Goal: Task Accomplishment & Management: Complete application form

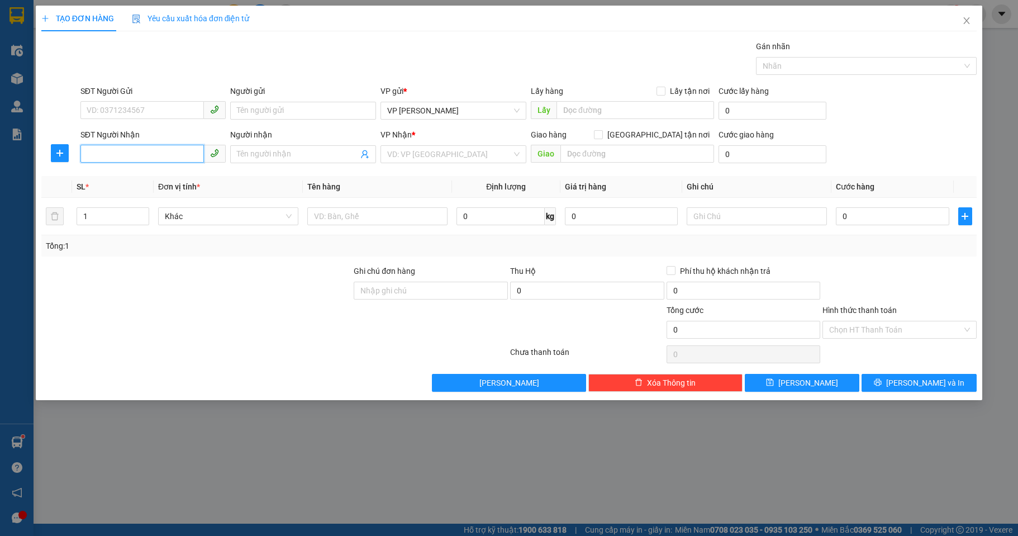
click at [154, 145] on input "SĐT Người Nhận" at bounding box center [142, 154] width 124 height 18
type input "0327751621"
click at [281, 153] on input "Người nhận" at bounding box center [297, 154] width 121 height 12
type input "Nam"
click at [465, 156] on input "search" at bounding box center [449, 154] width 125 height 17
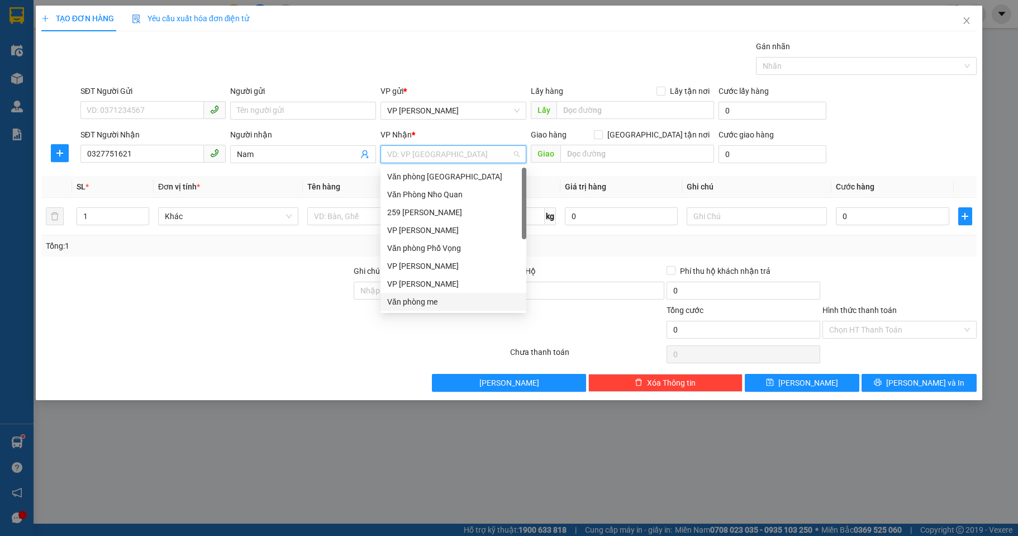
click at [426, 303] on div "Văn phòng me" at bounding box center [453, 302] width 132 height 12
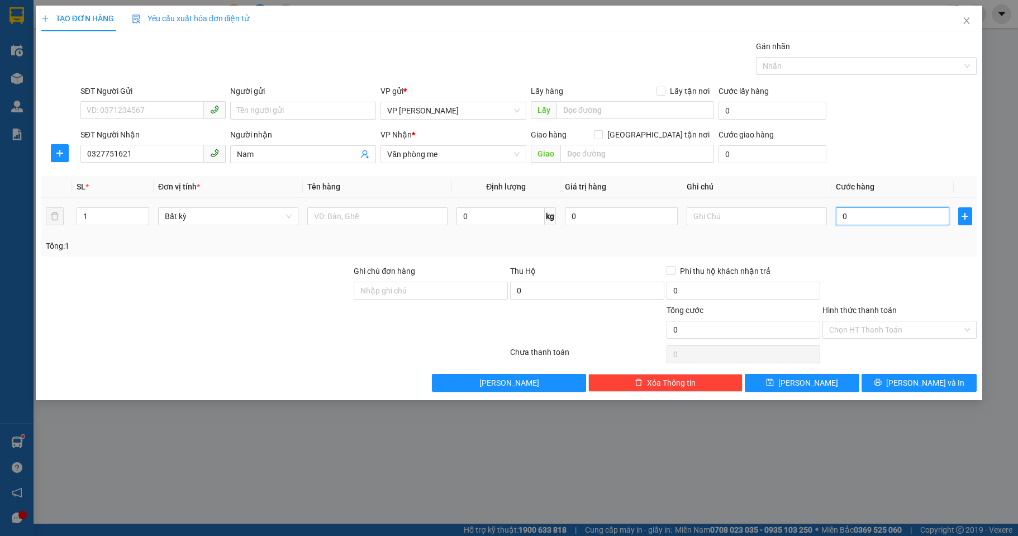
click at [882, 215] on input "0" at bounding box center [892, 216] width 113 height 18
type input "03"
type input "3"
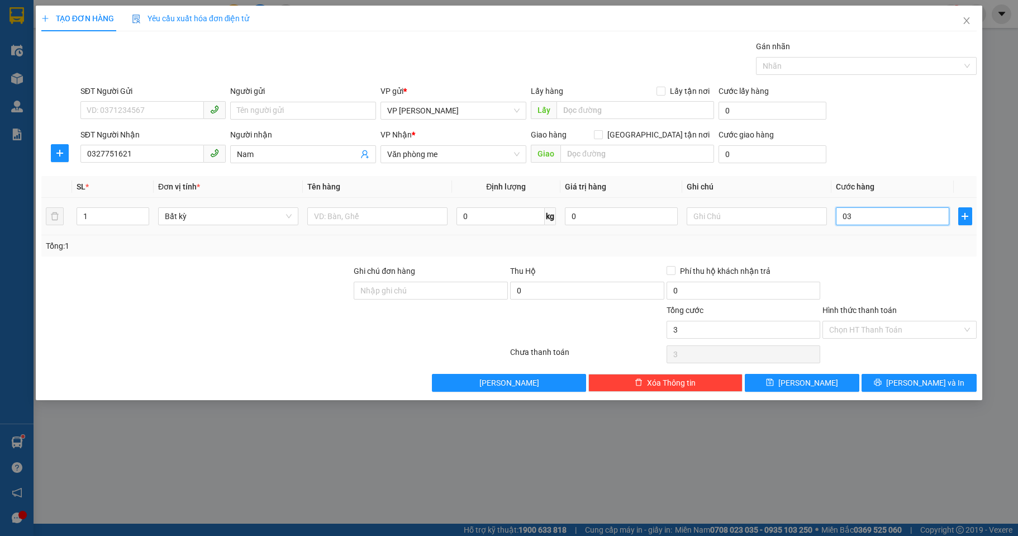
type input "030"
type input "30"
type input "0.300"
type input "300"
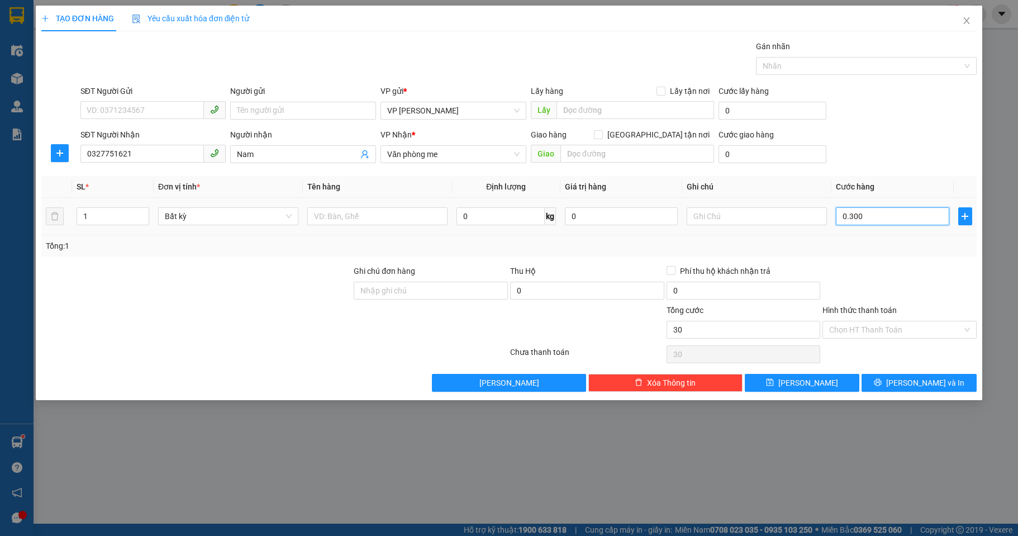
type input "300"
type input "03.000"
type input "3.000"
type input "030.000"
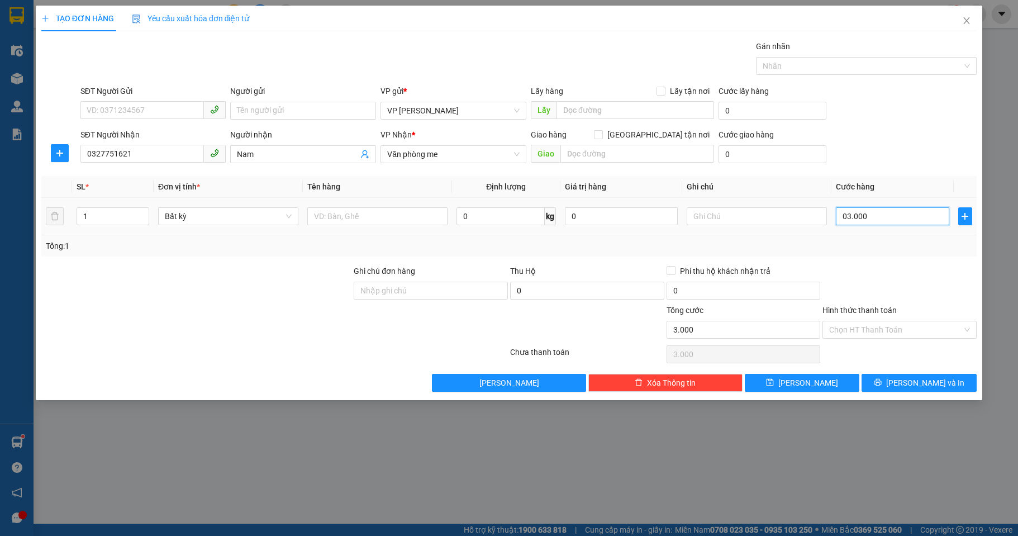
type input "30.000"
drag, startPoint x: 891, startPoint y: 215, endPoint x: 706, endPoint y: 240, distance: 186.8
click at [672, 235] on div "SL * Đơn vị tính * Tên hàng Định lượng Giá trị hàng Ghi chú Cước hàng 1 Bất kỳ …" at bounding box center [509, 216] width 936 height 80
type input "0"
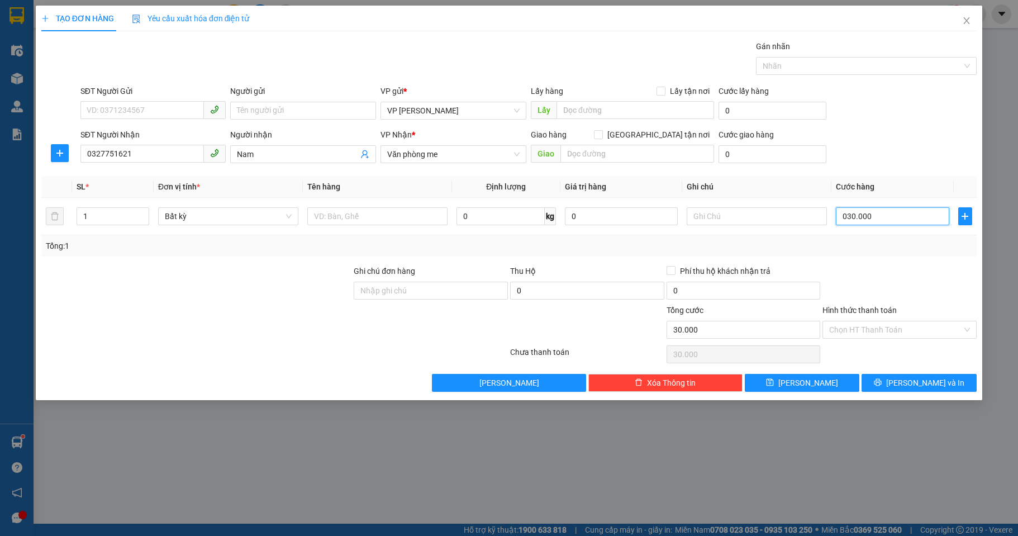
type input "0"
click at [758, 331] on input "0" at bounding box center [744, 330] width 154 height 18
click at [757, 331] on input "0" at bounding box center [744, 330] width 154 height 18
click at [889, 222] on input "0" at bounding box center [892, 216] width 113 height 18
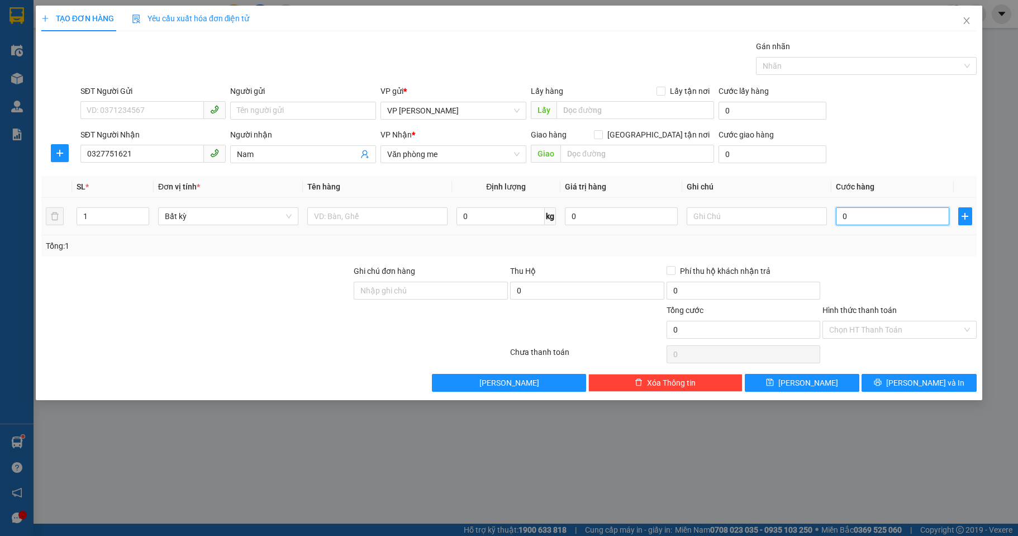
type input "3"
type input "30"
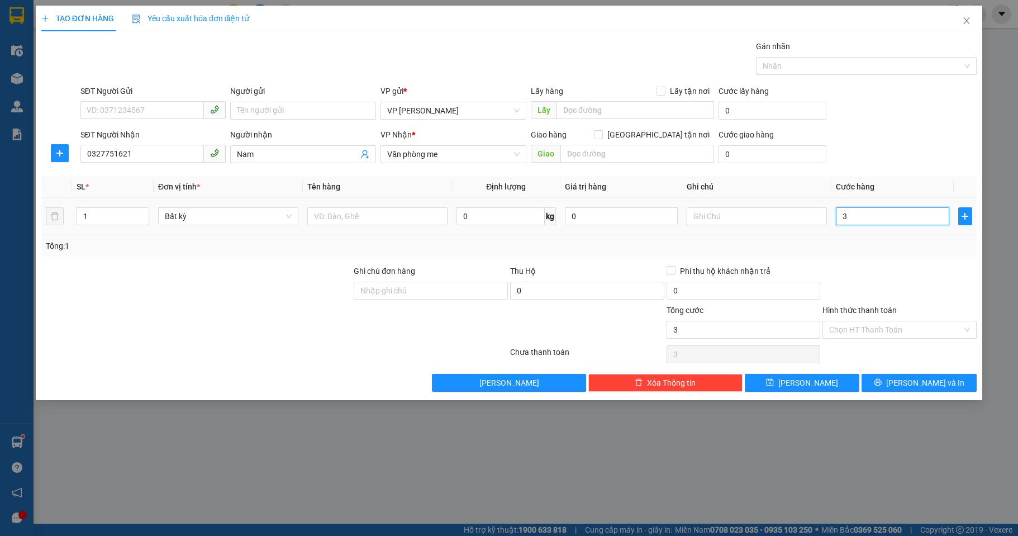
type input "30"
type input "300"
type input "3.000"
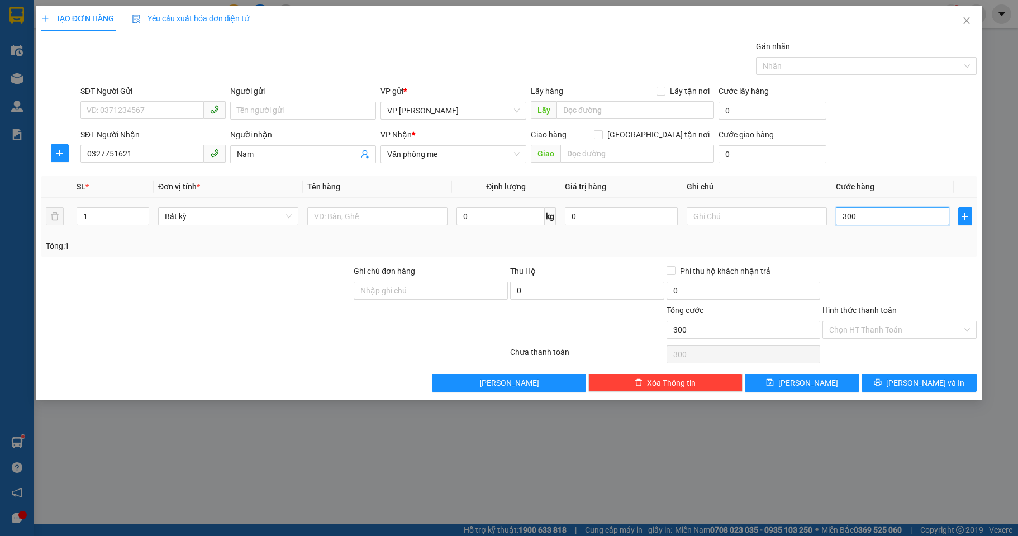
type input "3.000"
type input "30.000"
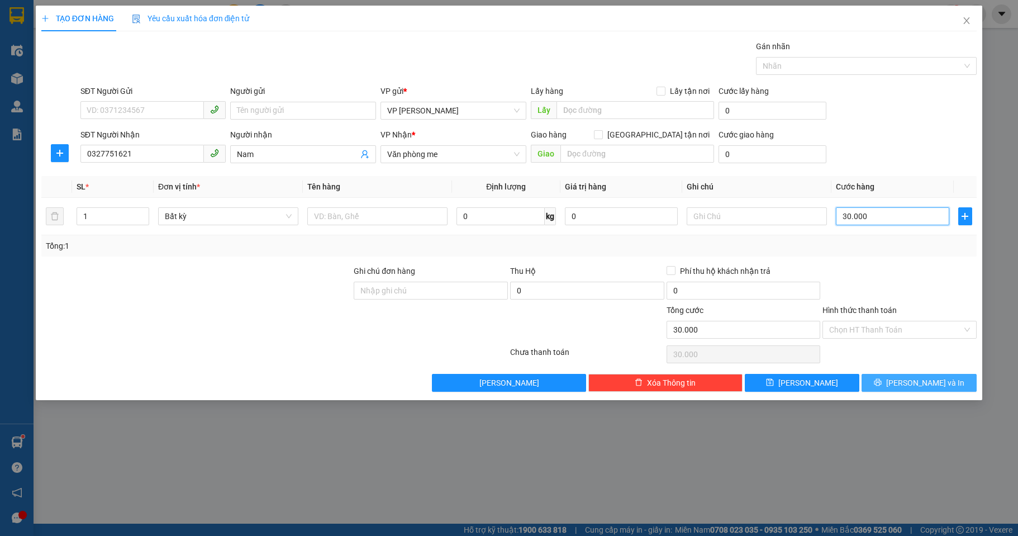
type input "30.000"
click at [889, 383] on button "[PERSON_NAME] và In" at bounding box center [919, 383] width 115 height 18
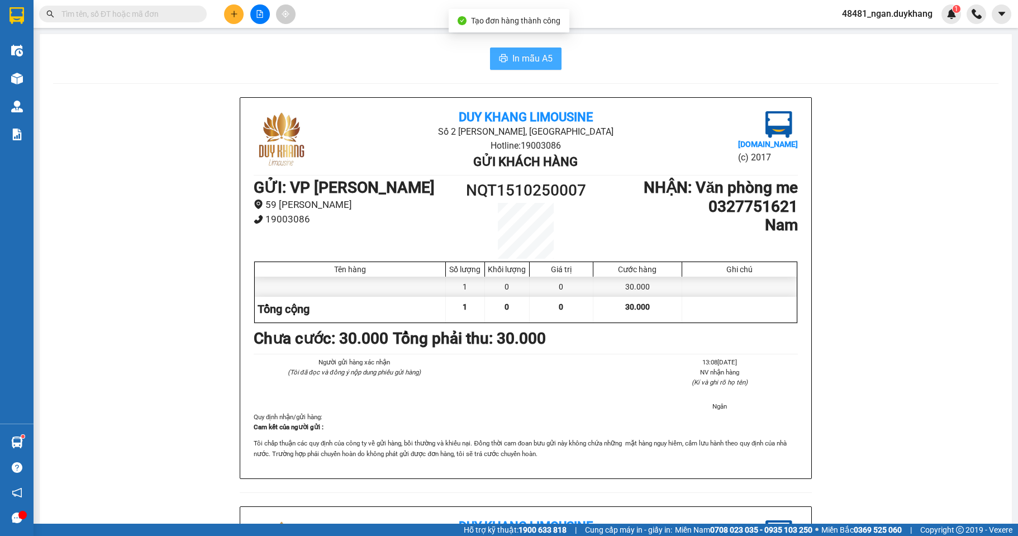
click at [522, 56] on span "In mẫu A5" at bounding box center [532, 58] width 40 height 14
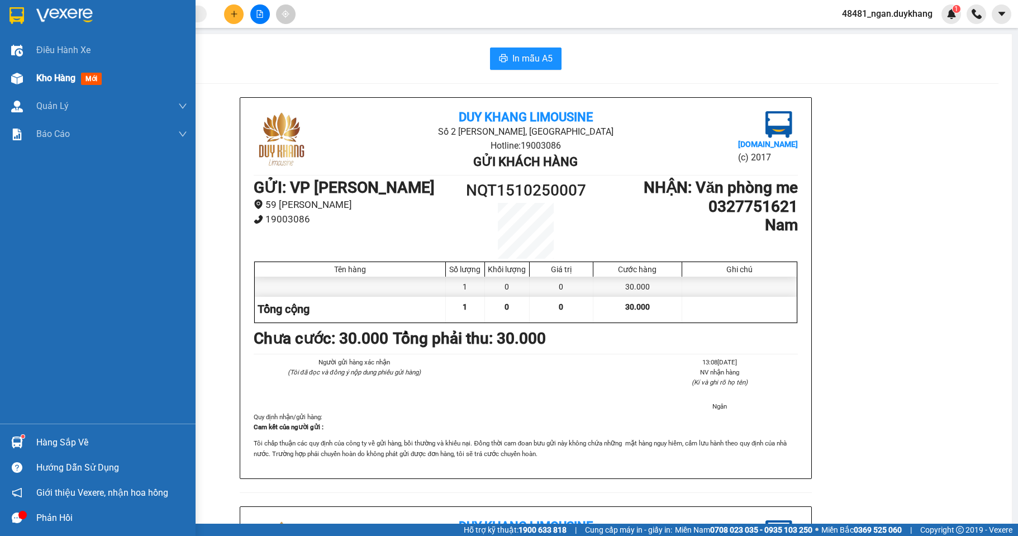
click at [79, 71] on div "Kho hàng mới" at bounding box center [71, 78] width 70 height 14
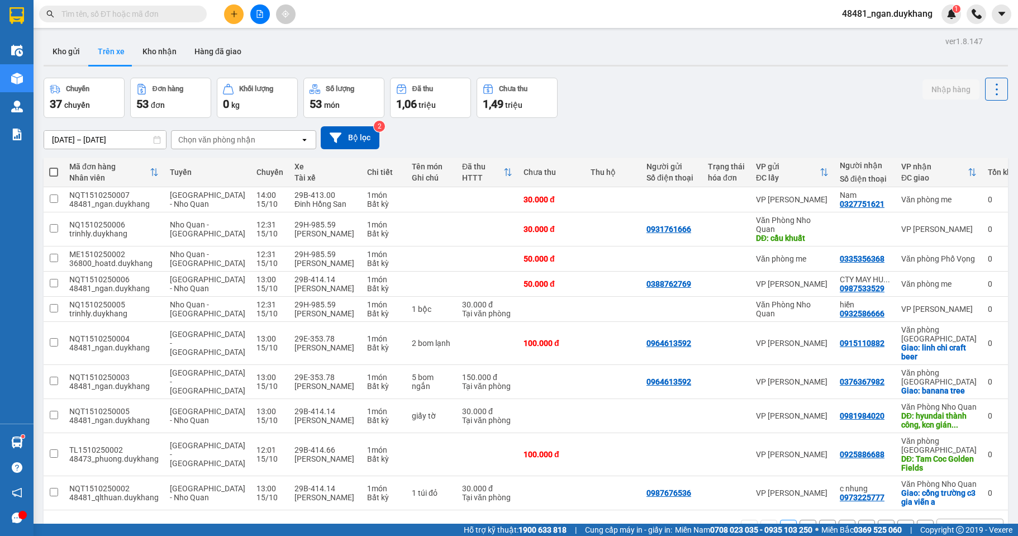
click at [236, 7] on button at bounding box center [234, 14] width 20 height 20
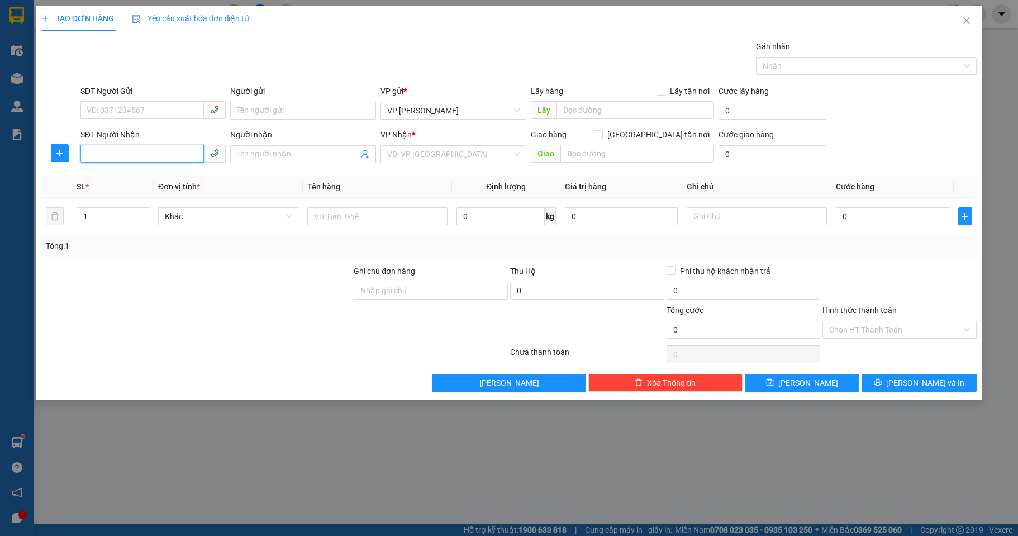
click at [168, 156] on input "SĐT Người Nhận" at bounding box center [142, 154] width 124 height 18
type input "0964472706"
click at [184, 177] on div "0964472706 - Hiền" at bounding box center [153, 176] width 132 height 12
type input "Hiền"
type input "0964472706"
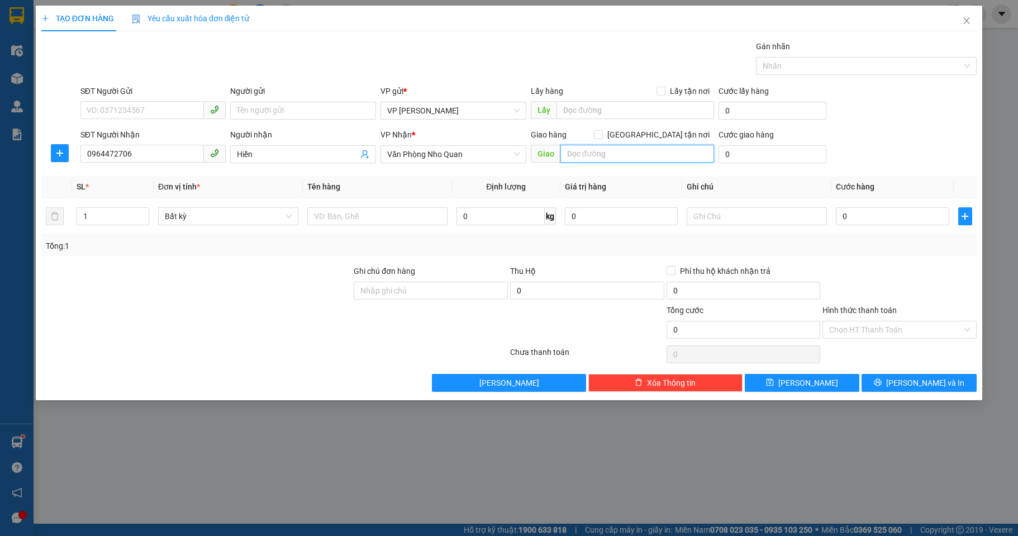
click at [606, 149] on input "text" at bounding box center [638, 154] width 154 height 18
type input "cầu đế"
click at [797, 160] on input "0" at bounding box center [773, 154] width 108 height 18
click at [797, 159] on input "0" at bounding box center [773, 154] width 108 height 18
type input "5"
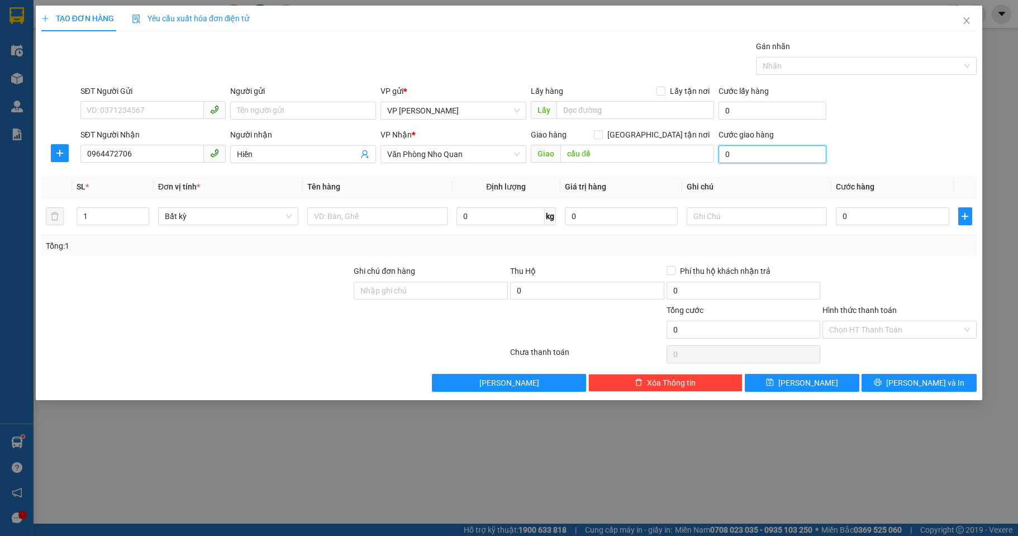
type input "5"
type input "50"
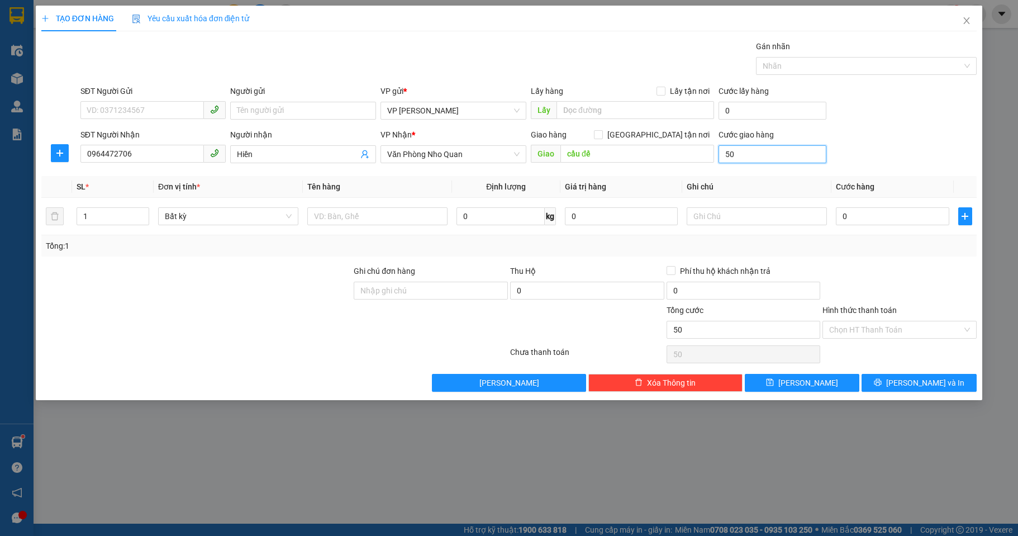
type input "500"
type input "5.000"
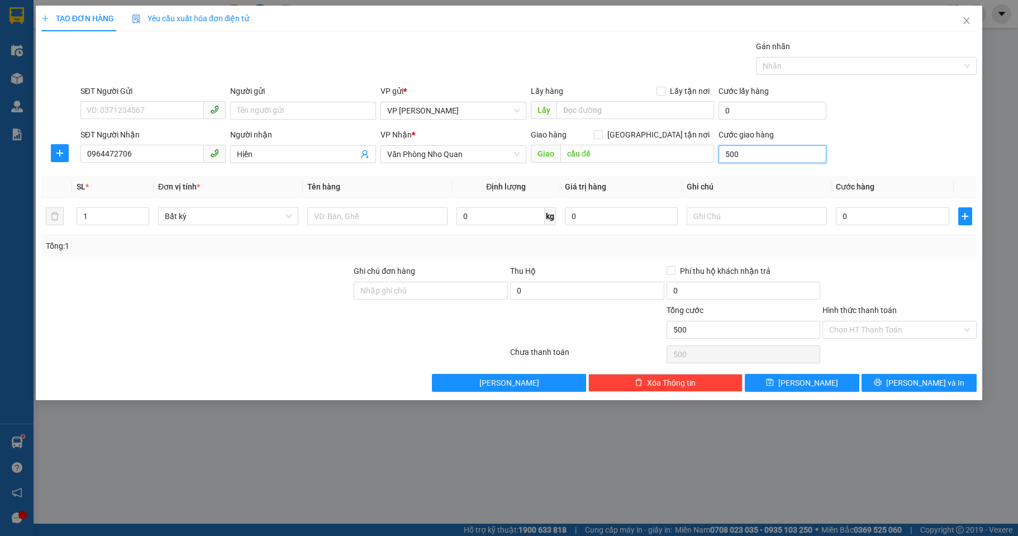
type input "5.000"
type input "50.000"
type input "500.000"
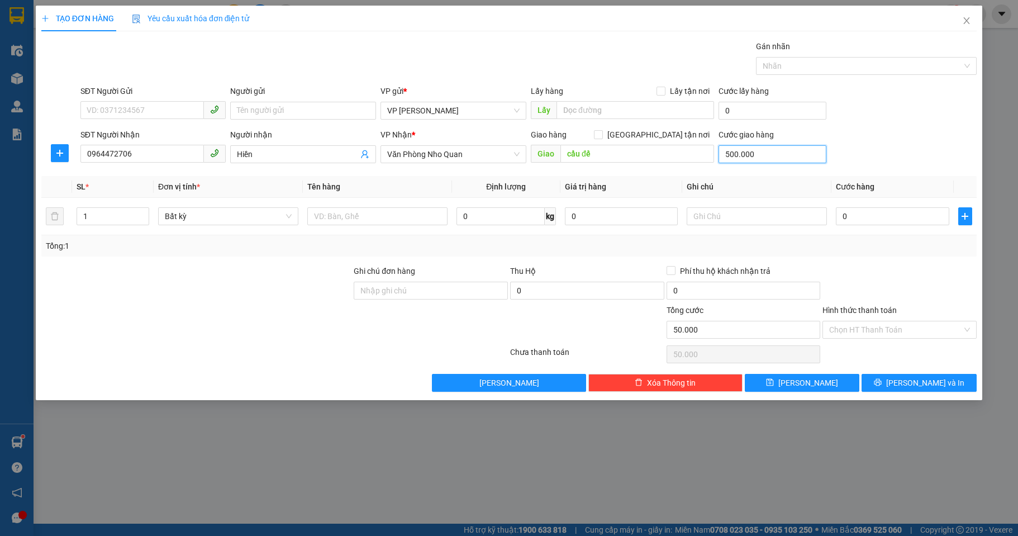
type input "500.000"
type input "50.000"
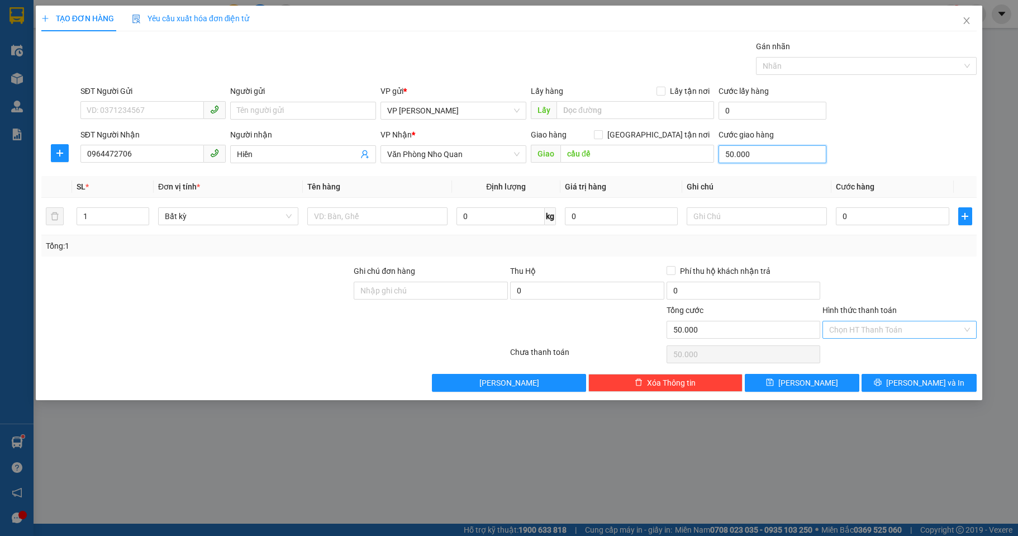
type input "50.000"
click at [846, 326] on input "Hình thức thanh toán" at bounding box center [895, 329] width 133 height 17
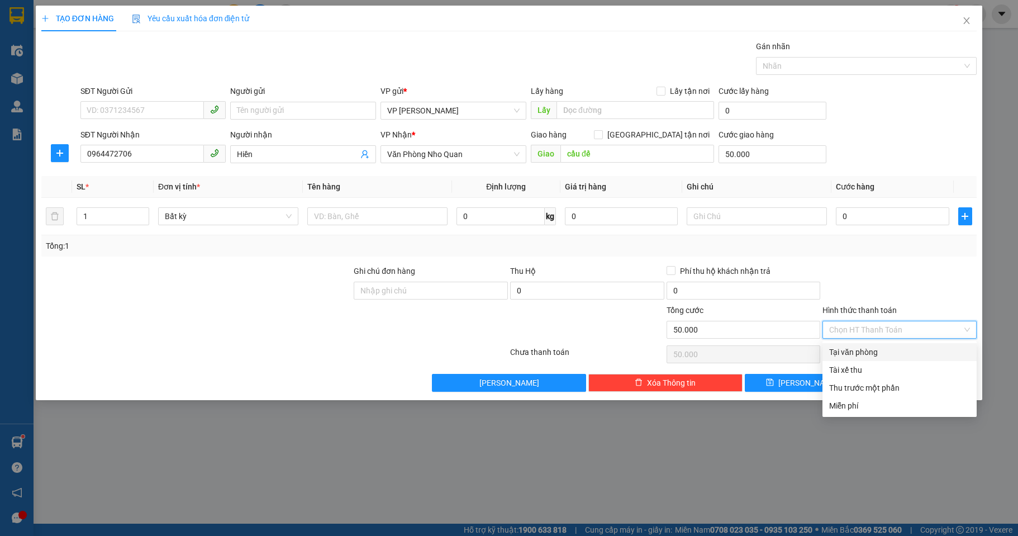
click at [856, 351] on div "Tại văn phòng" at bounding box center [899, 352] width 141 height 12
type input "0"
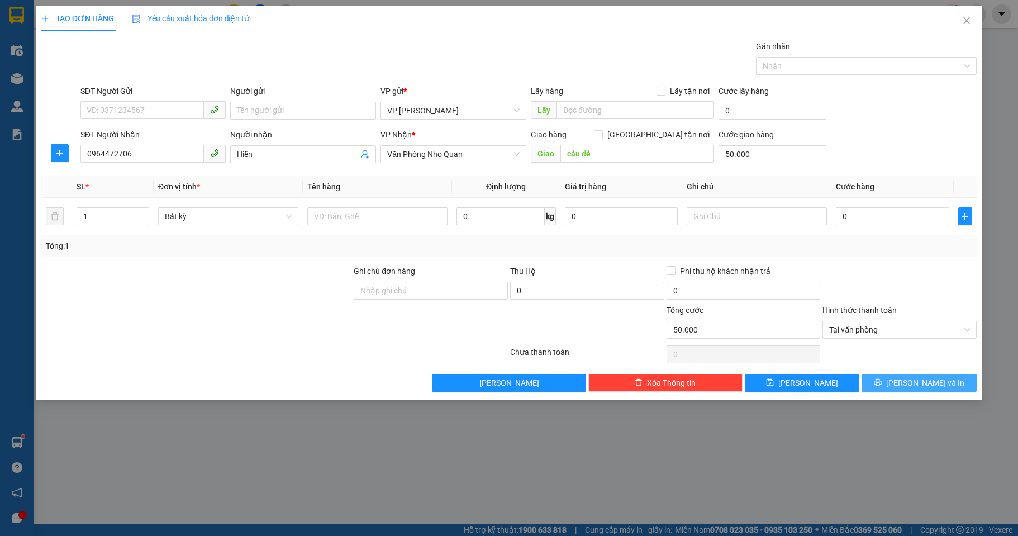
click at [931, 383] on span "[PERSON_NAME] và In" at bounding box center [925, 383] width 78 height 12
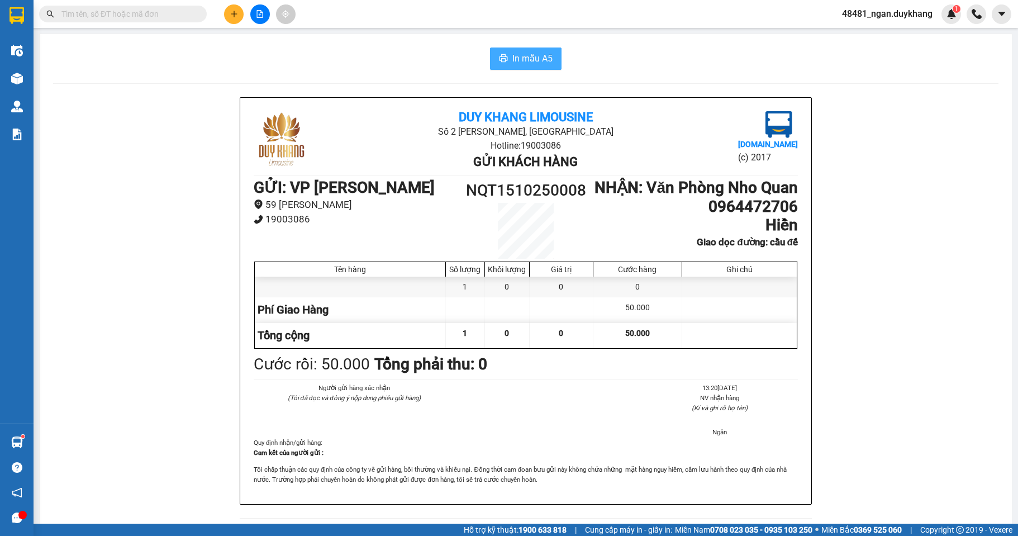
click at [549, 55] on button "In mẫu A5" at bounding box center [526, 59] width 72 height 22
click at [500, 64] on span "printer" at bounding box center [503, 59] width 9 height 11
drag, startPoint x: 526, startPoint y: 72, endPoint x: 524, endPoint y: 65, distance: 7.1
click at [525, 68] on div "In mẫu A5 Duy Khang Limousine Số 2 [PERSON_NAME], [GEOGRAPHIC_DATA] Hotline: 19…" at bounding box center [526, 507] width 972 height 947
click at [524, 65] on span "In mẫu A5" at bounding box center [532, 58] width 40 height 14
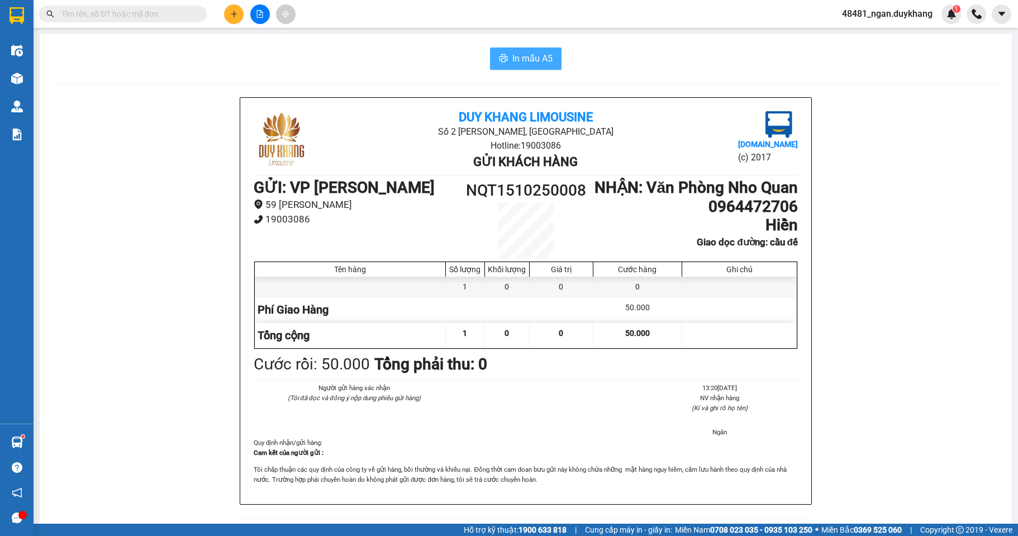
click at [530, 53] on span "In mẫu A5" at bounding box center [532, 58] width 40 height 14
